Goal: Task Accomplishment & Management: Manage account settings

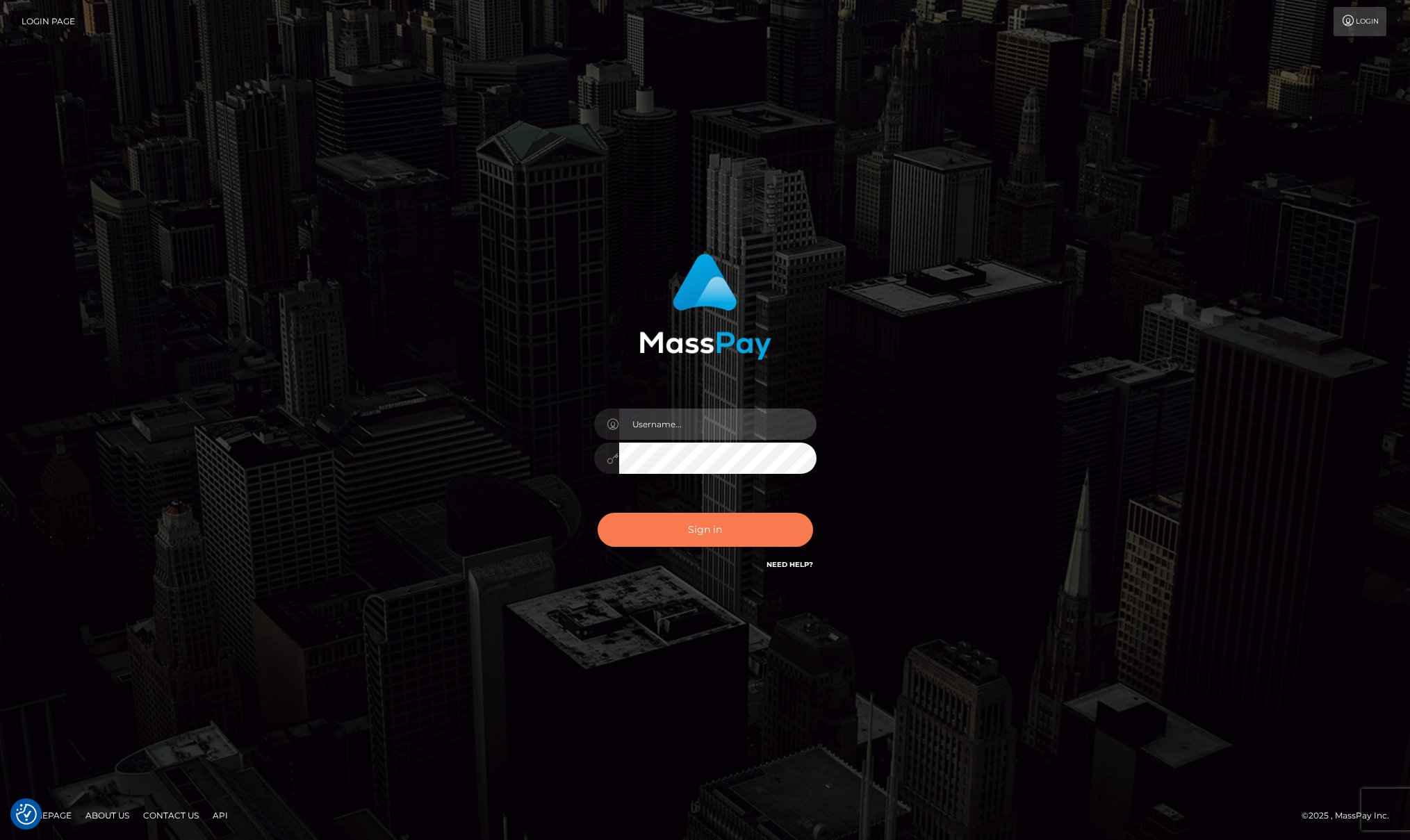
type input "Josue perales"
click at [681, 537] on button "Sign in" at bounding box center [705, 530] width 215 height 34
type input "[PERSON_NAME]"
click at [686, 532] on button "Sign in" at bounding box center [705, 530] width 215 height 34
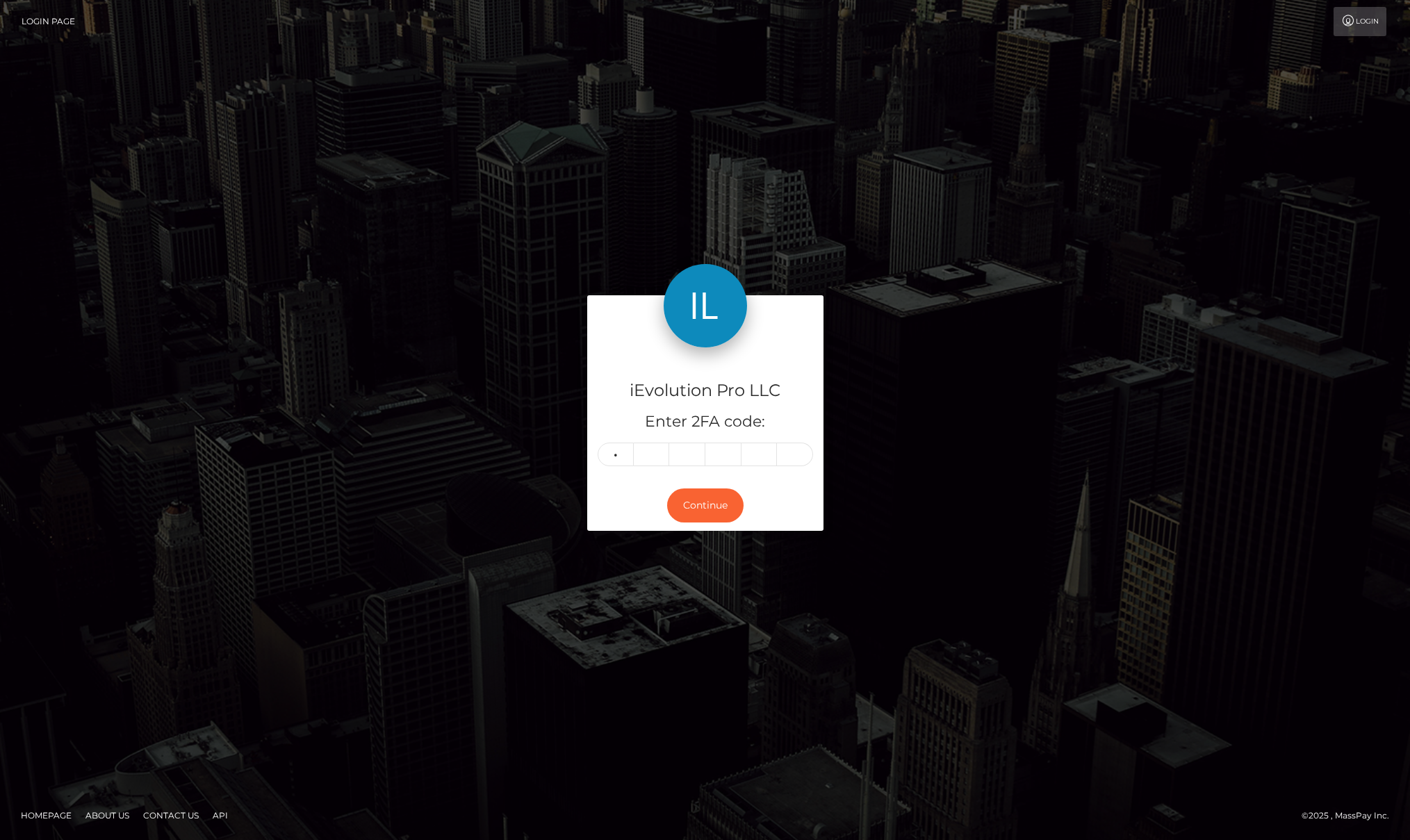
type input "3"
type input "0"
type input "3"
type input "8"
type input "7"
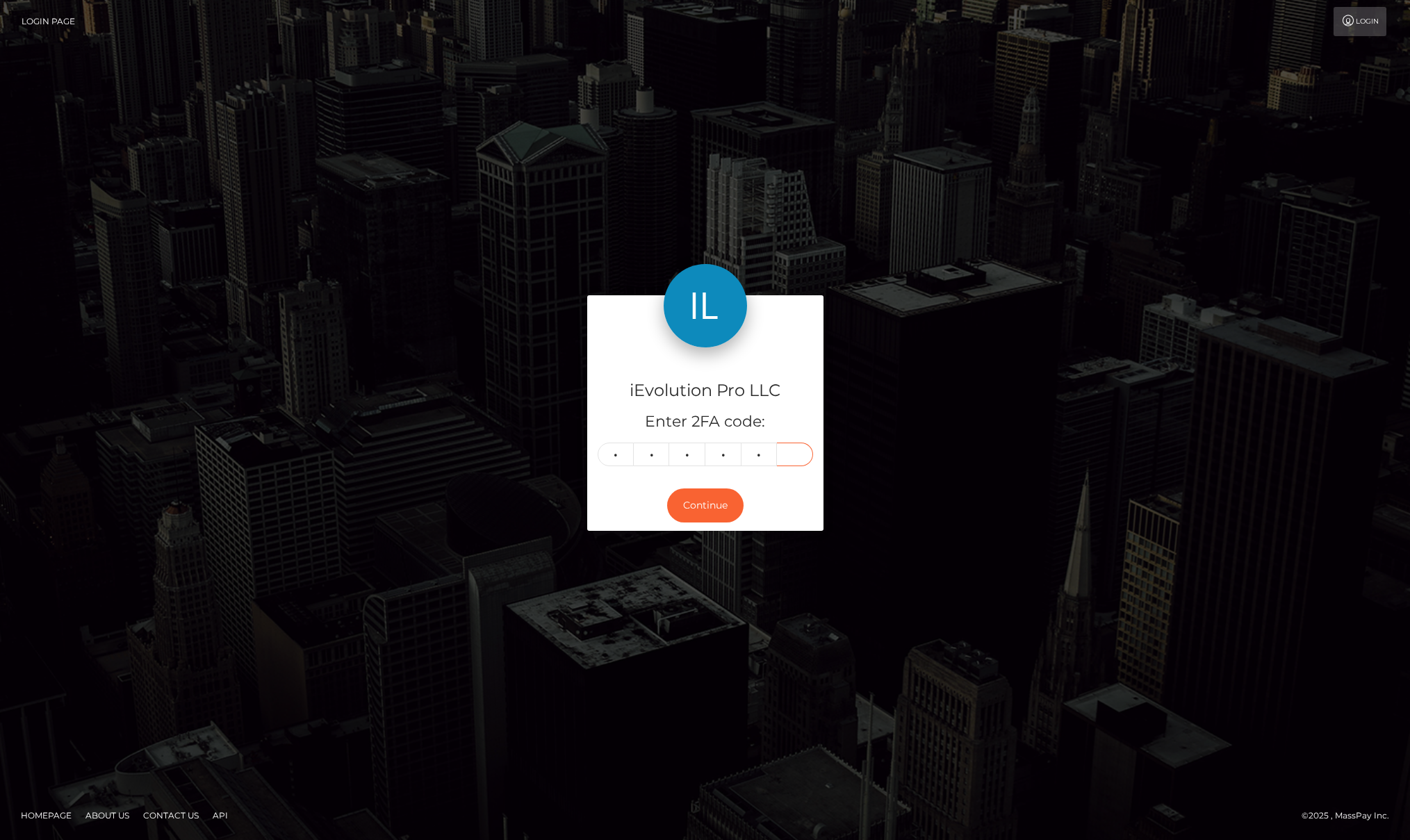
type input "3"
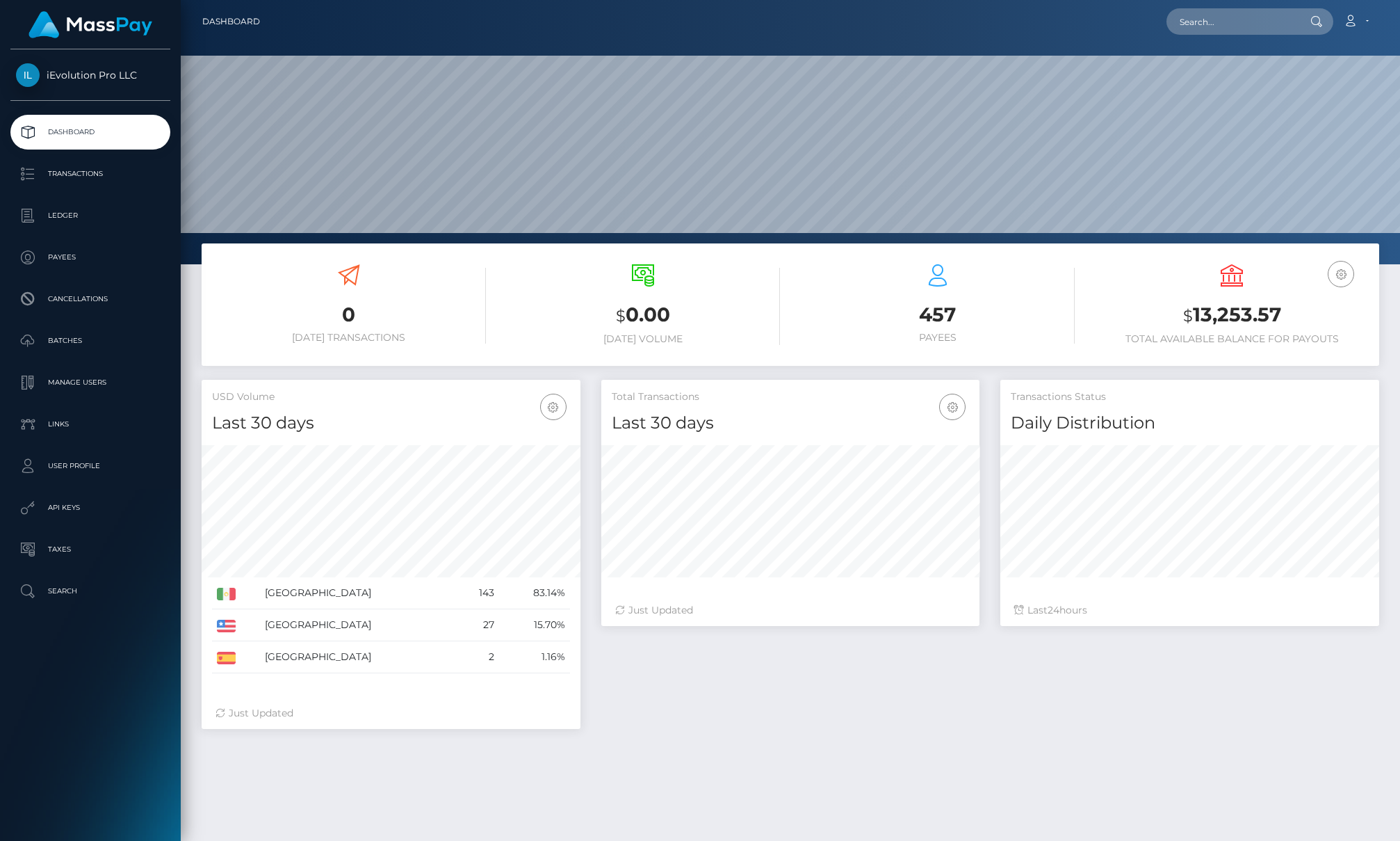
scroll to position [247, 378]
